Goal: Task Accomplishment & Management: Manage account settings

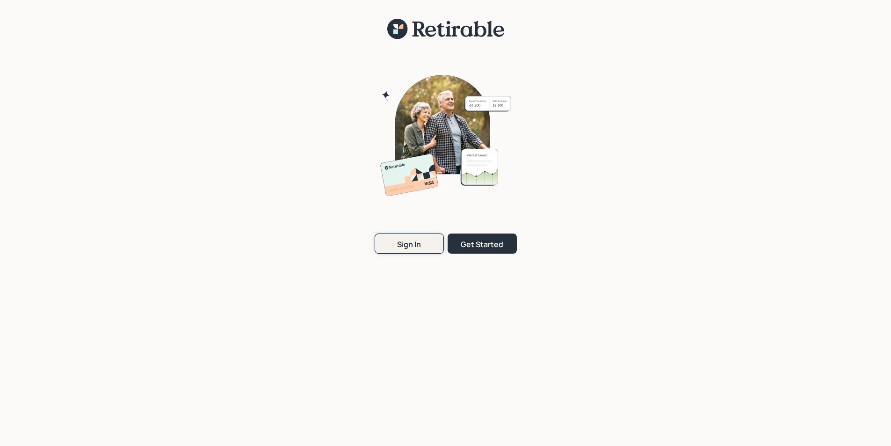
click at [405, 241] on div "Sign In" at bounding box center [409, 244] width 24 height 10
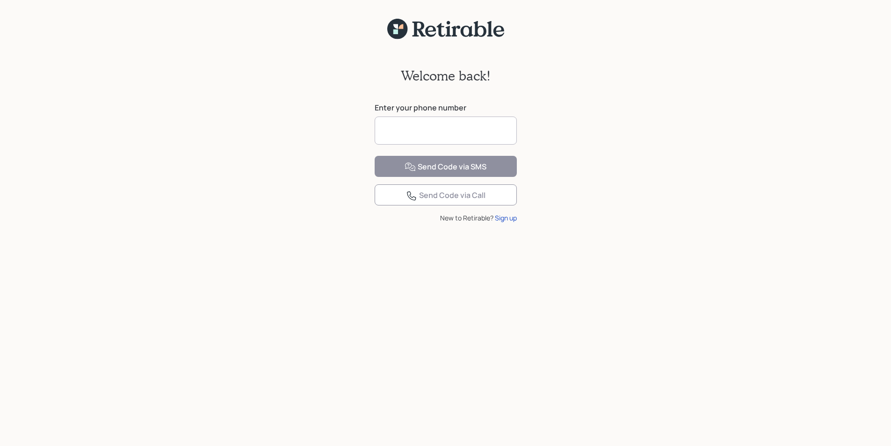
click at [393, 133] on input at bounding box center [446, 130] width 142 height 28
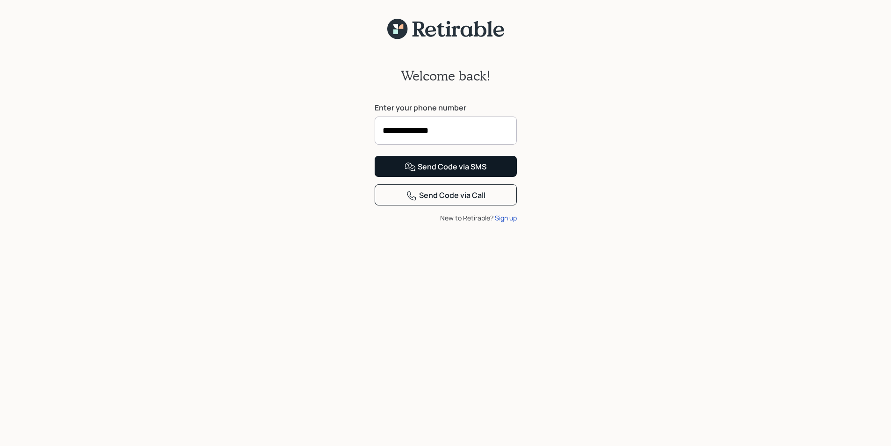
type input "**********"
click at [445, 173] on div "Send Code via SMS" at bounding box center [445, 166] width 82 height 11
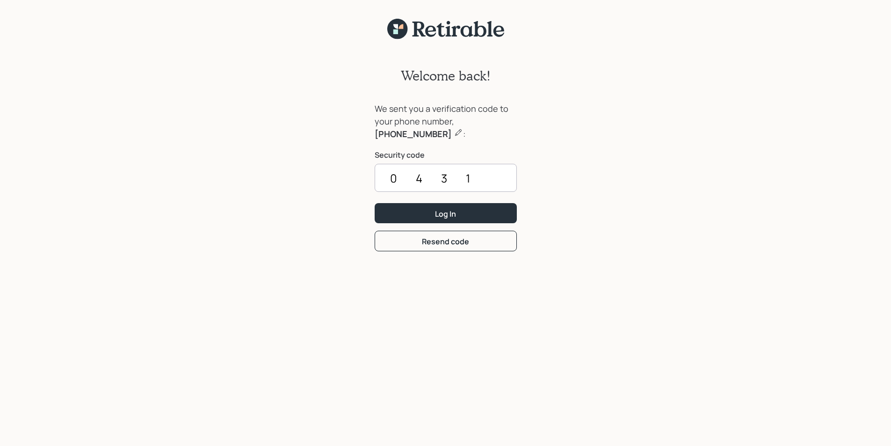
type input "0431"
click at [375, 203] on button "Log In" at bounding box center [446, 213] width 142 height 20
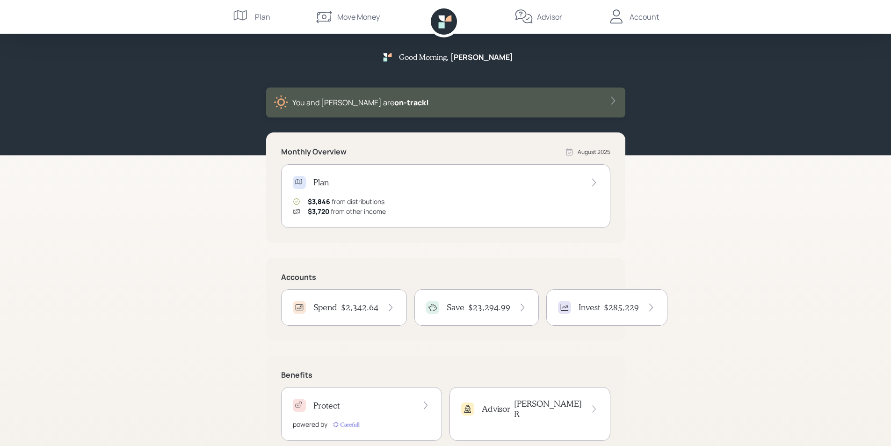
click at [348, 306] on h4 "$2,342.64" at bounding box center [359, 307] width 37 height 10
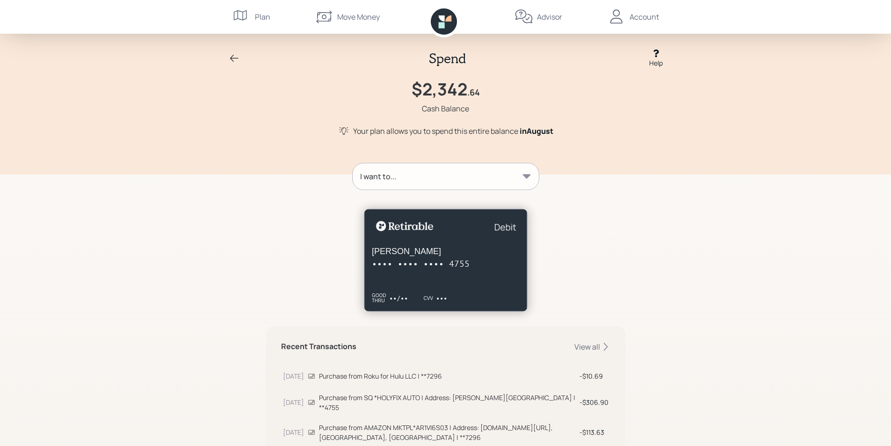
click at [636, 18] on div "Account" at bounding box center [643, 16] width 29 height 11
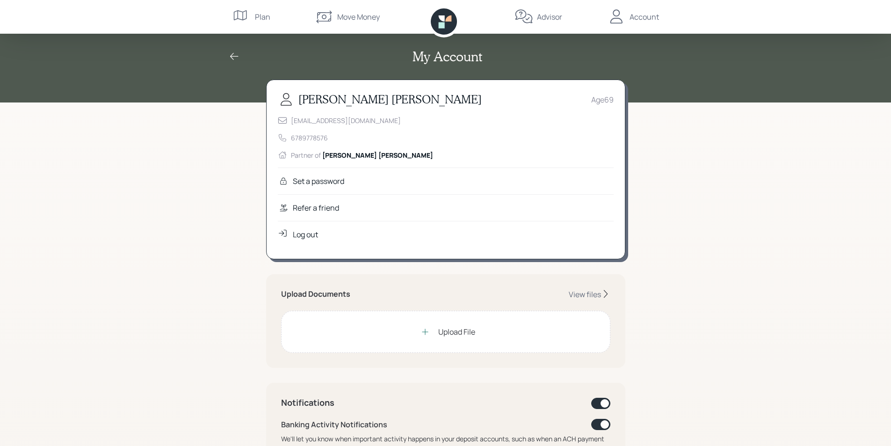
click at [307, 232] on div "Log out" at bounding box center [305, 234] width 25 height 11
